Goal: Navigation & Orientation: Find specific page/section

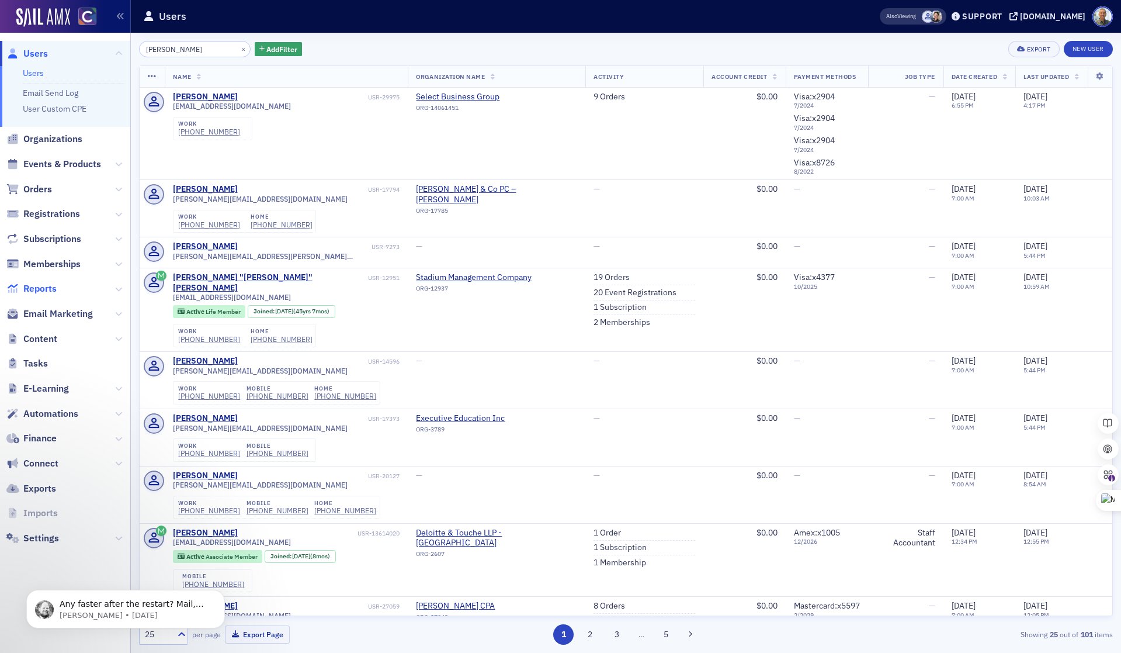
click at [41, 285] on span "Reports" at bounding box center [39, 288] width 33 height 13
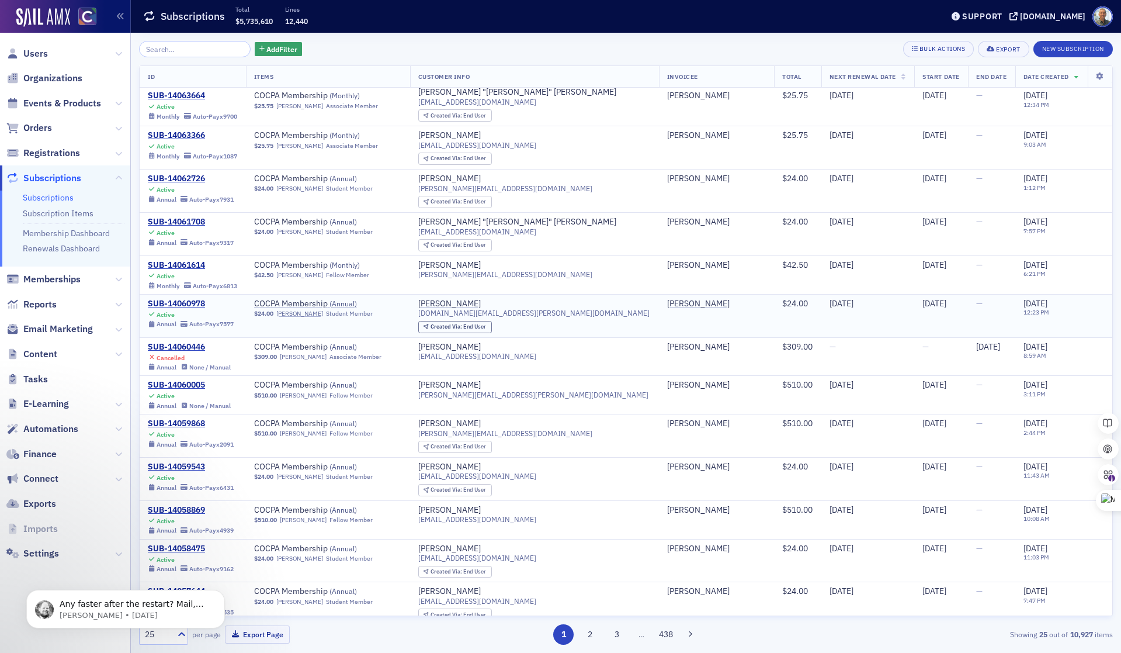
scroll to position [138, 0]
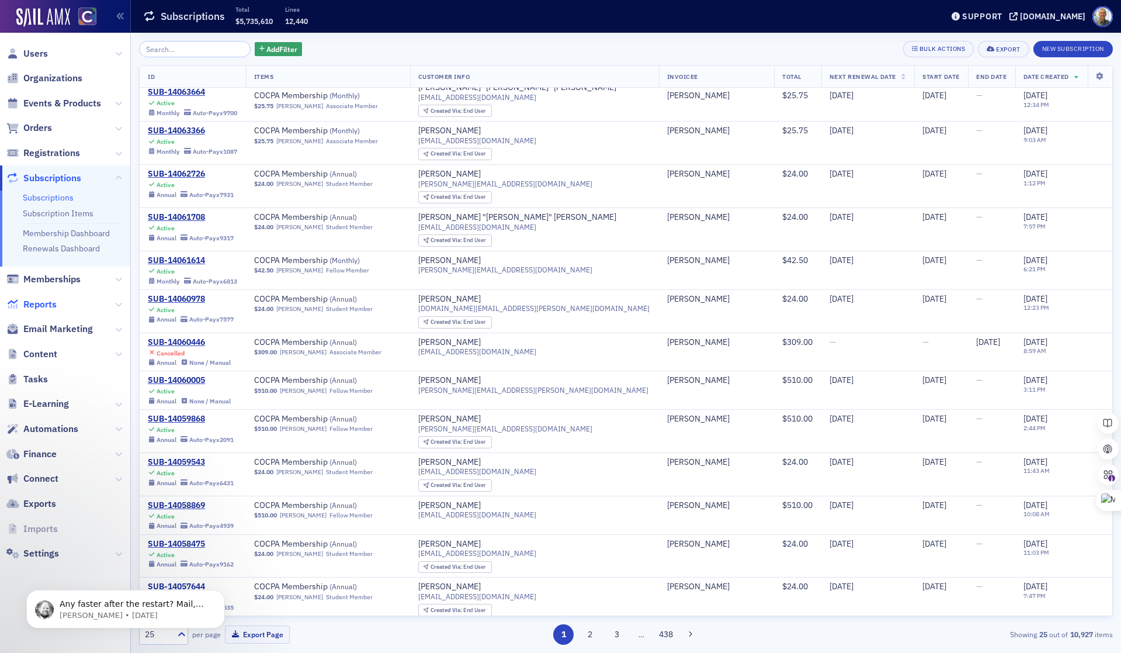
click at [43, 302] on span "Reports" at bounding box center [39, 304] width 33 height 13
